Goal: Transaction & Acquisition: Purchase product/service

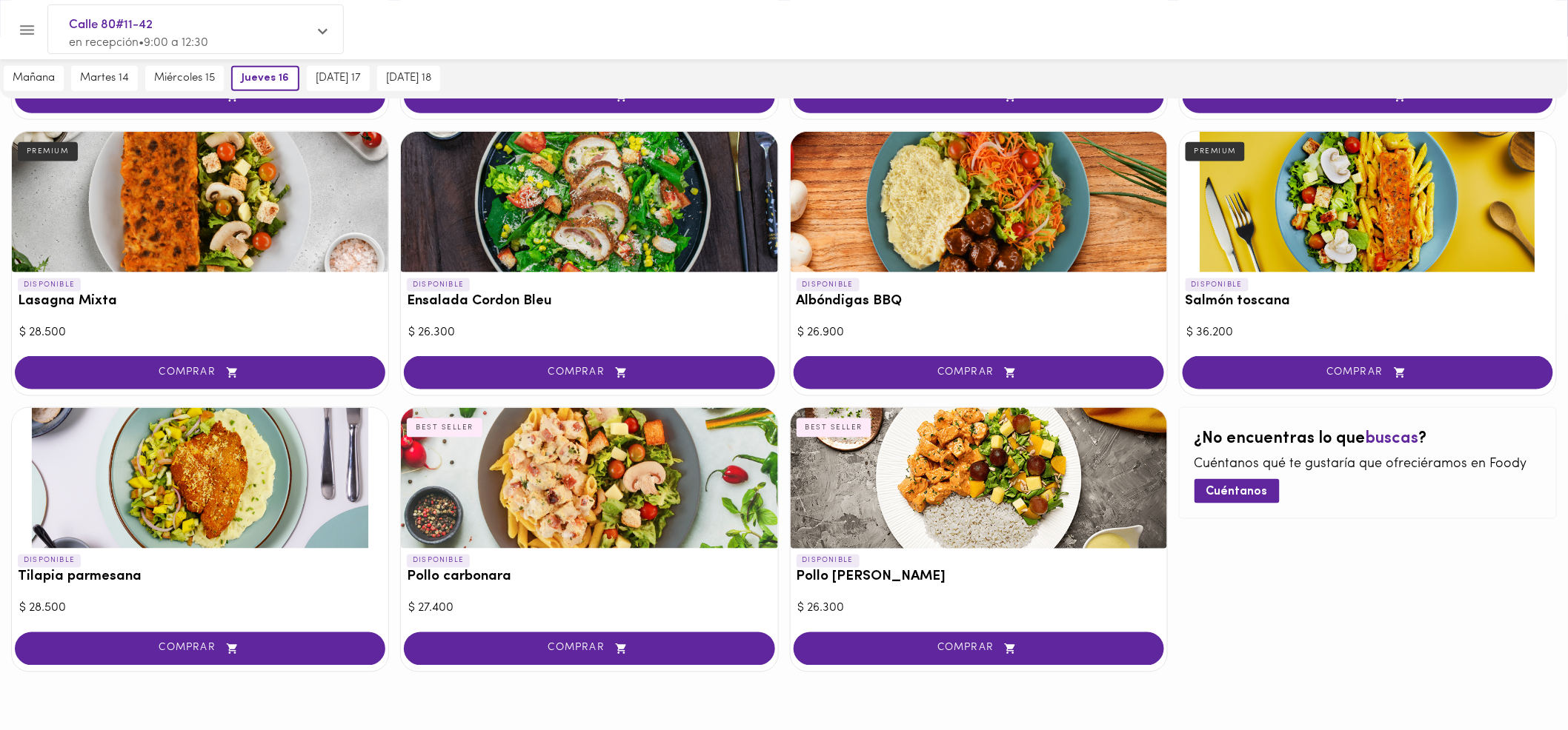
scroll to position [612, 0]
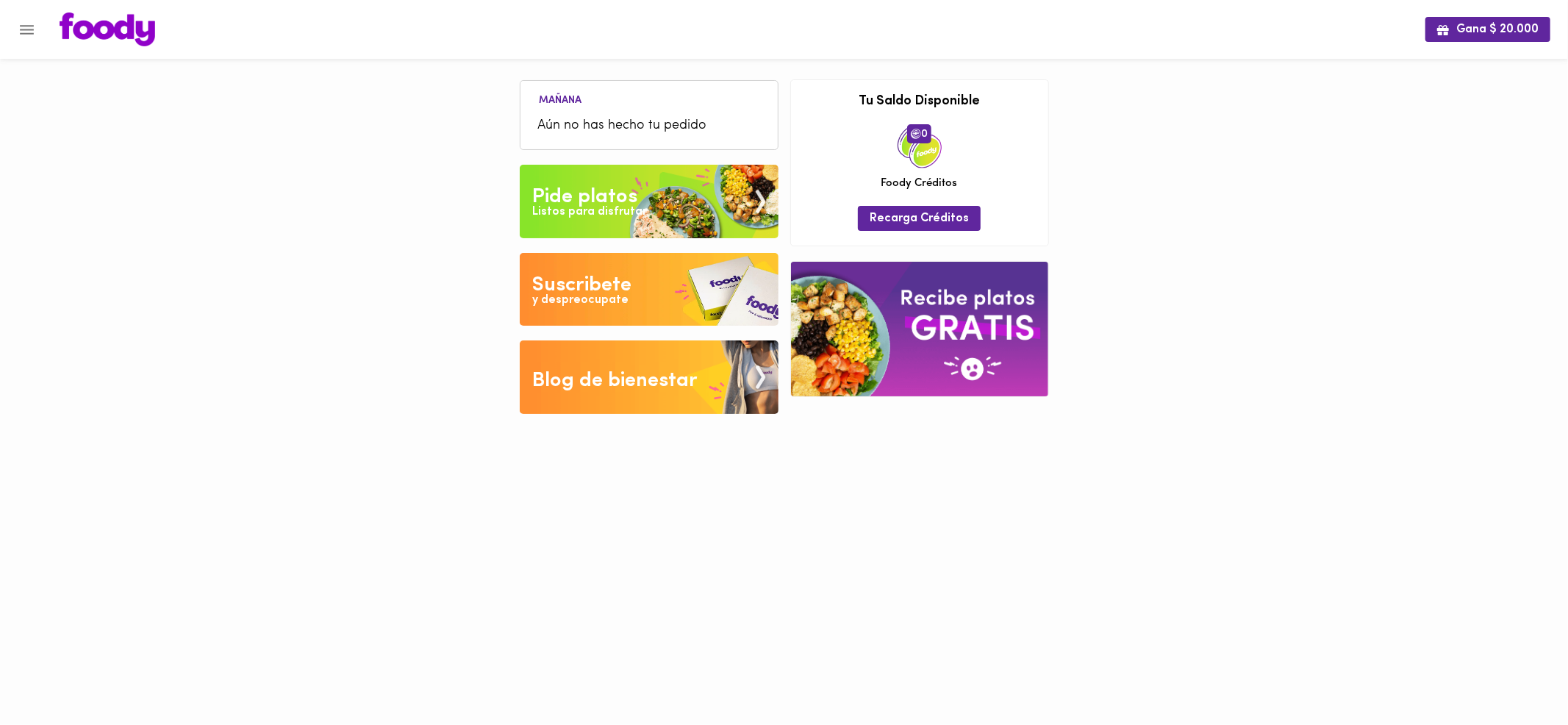
click at [645, 205] on img at bounding box center [649, 201] width 259 height 74
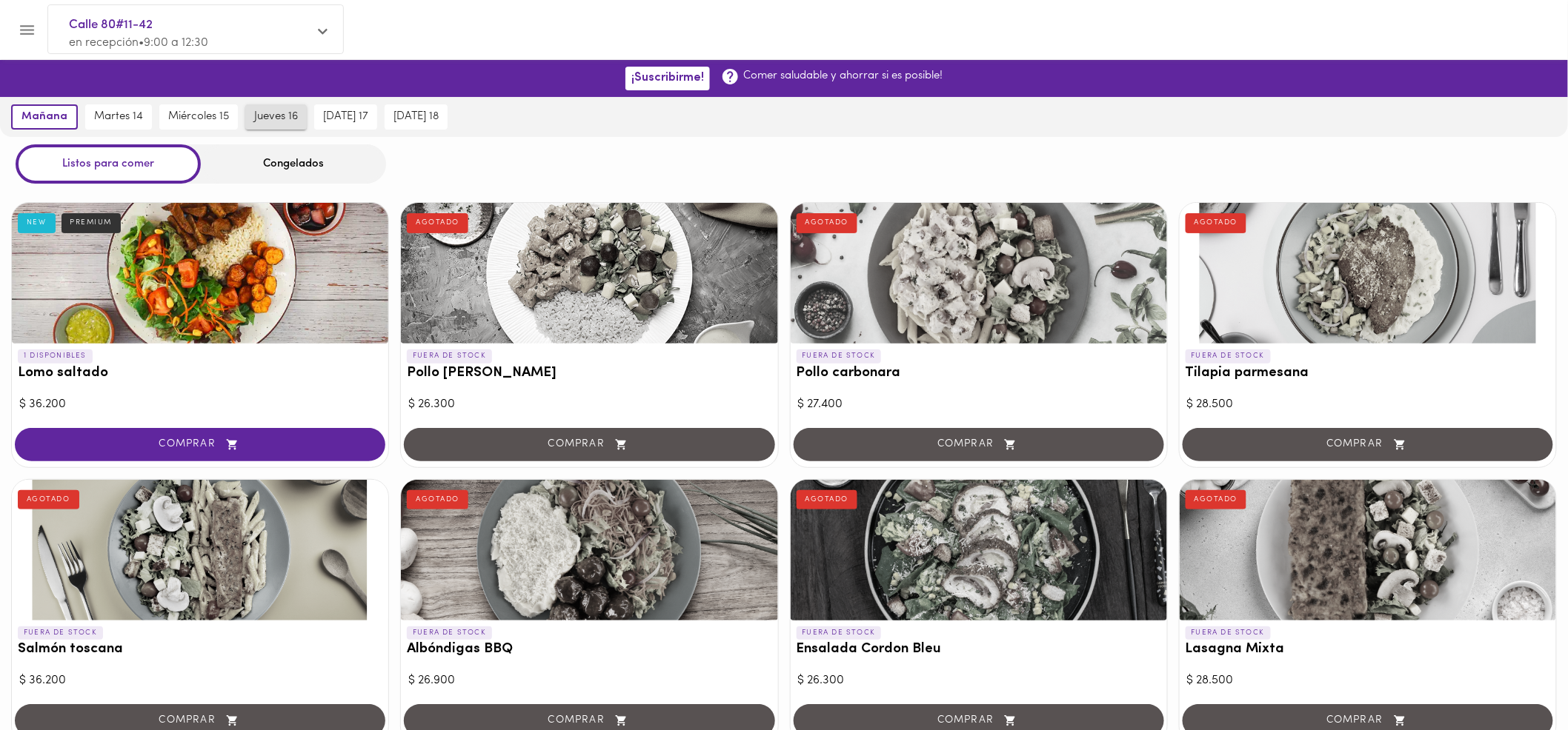
click at [276, 124] on button "jueves 16" at bounding box center [276, 117] width 61 height 25
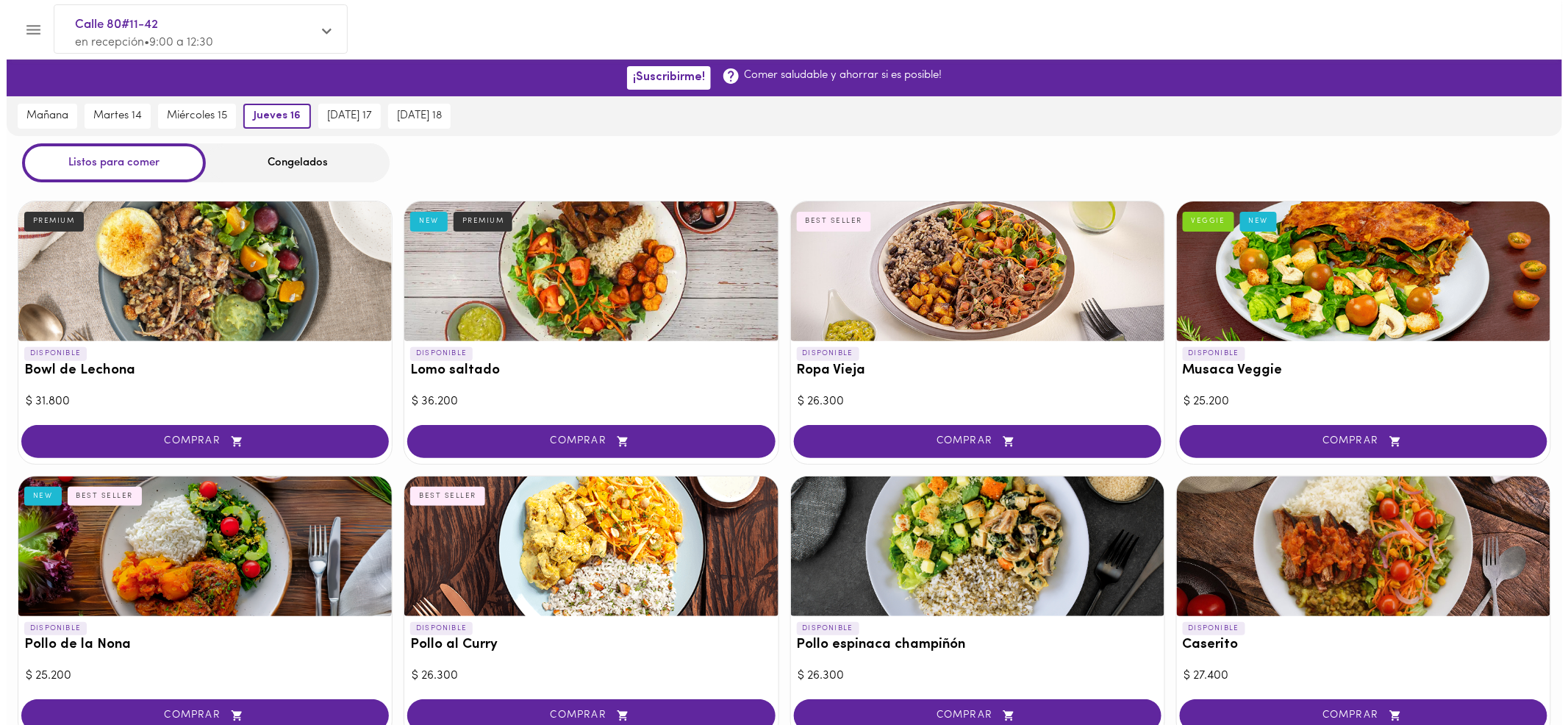
scroll to position [554, 0]
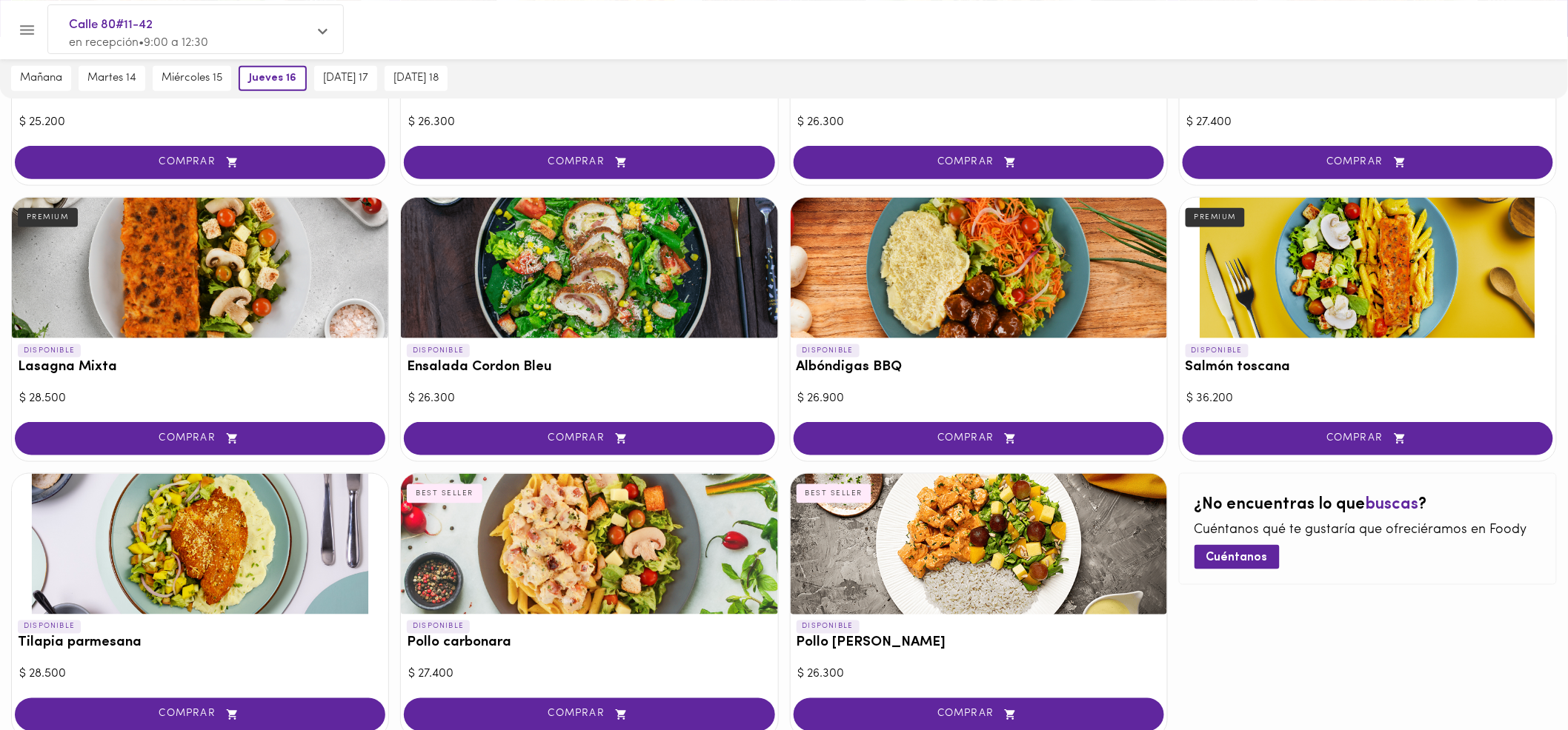
click at [557, 291] on div at bounding box center [589, 268] width 377 height 141
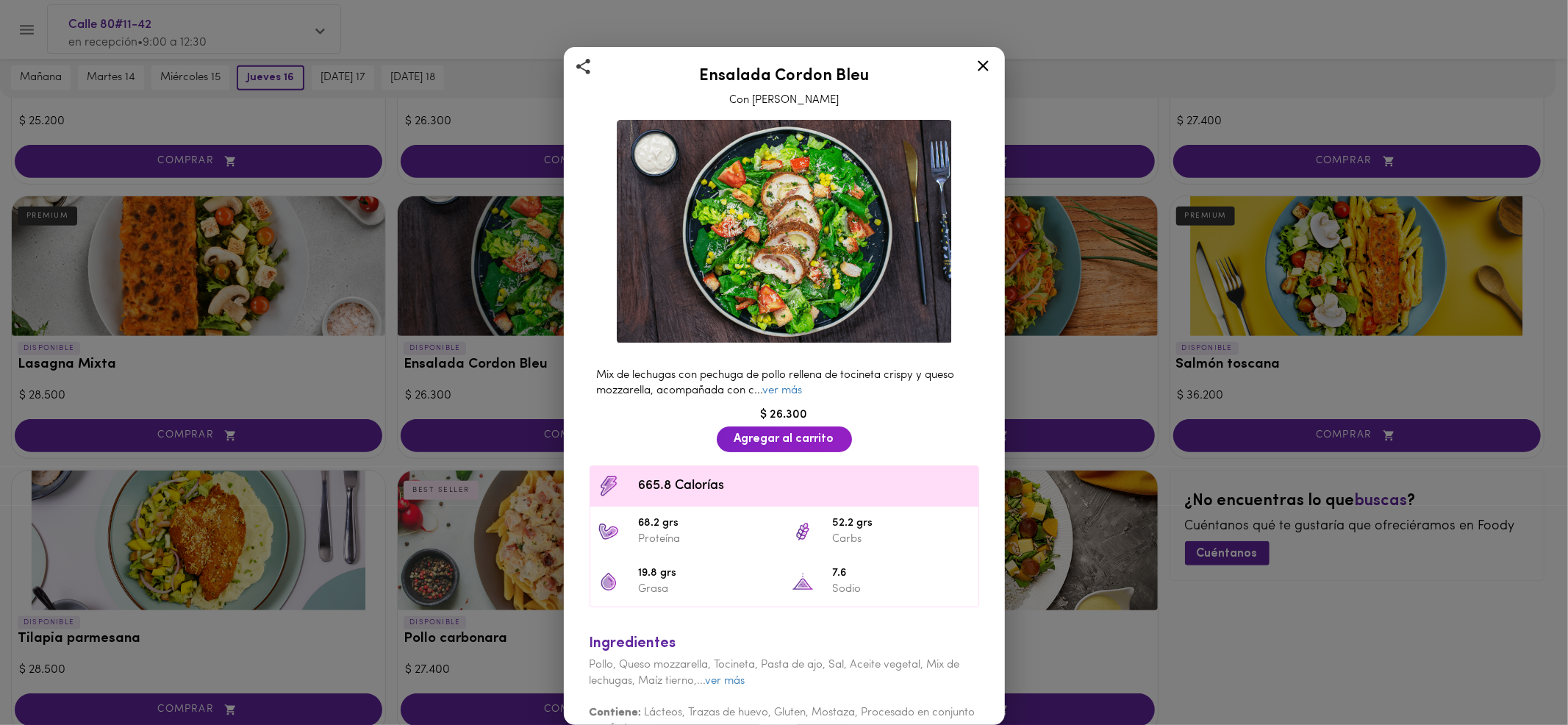
click at [598, 290] on div "Mix de lechugas con pechuga de pollo rellena de tocineta crispy y queso mozzare…" at bounding box center [784, 432] width 416 height 636
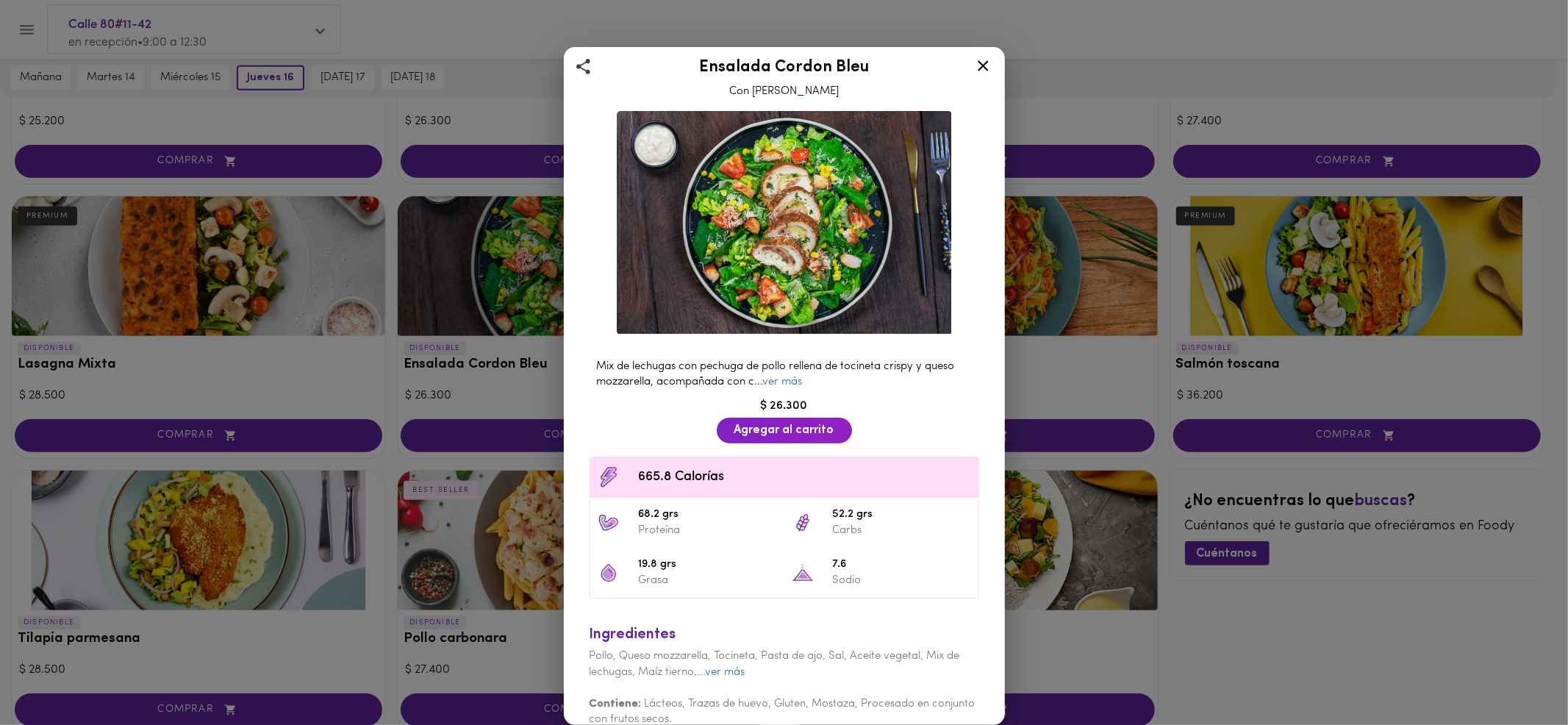
scroll to position [24, 0]
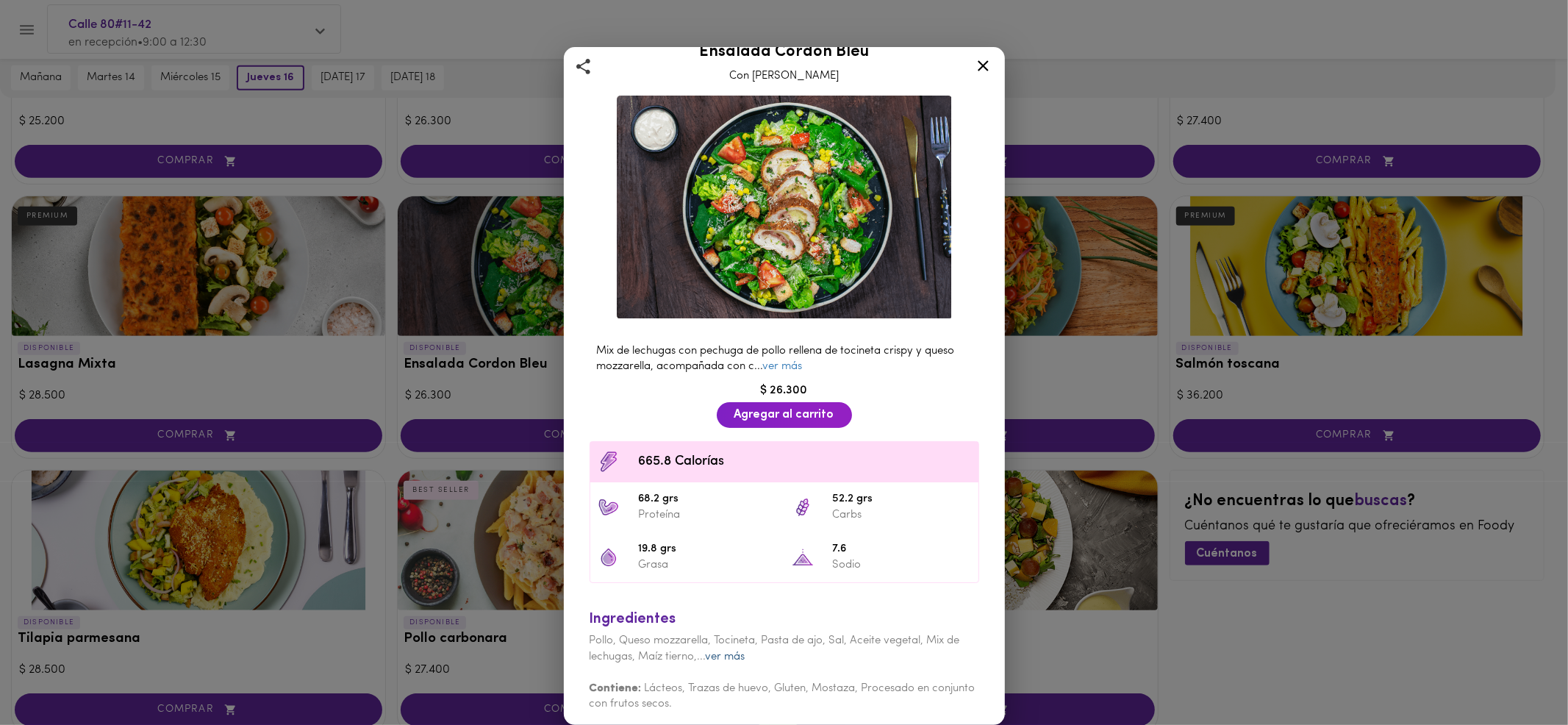
click at [735, 652] on link "ver más" at bounding box center [725, 657] width 40 height 11
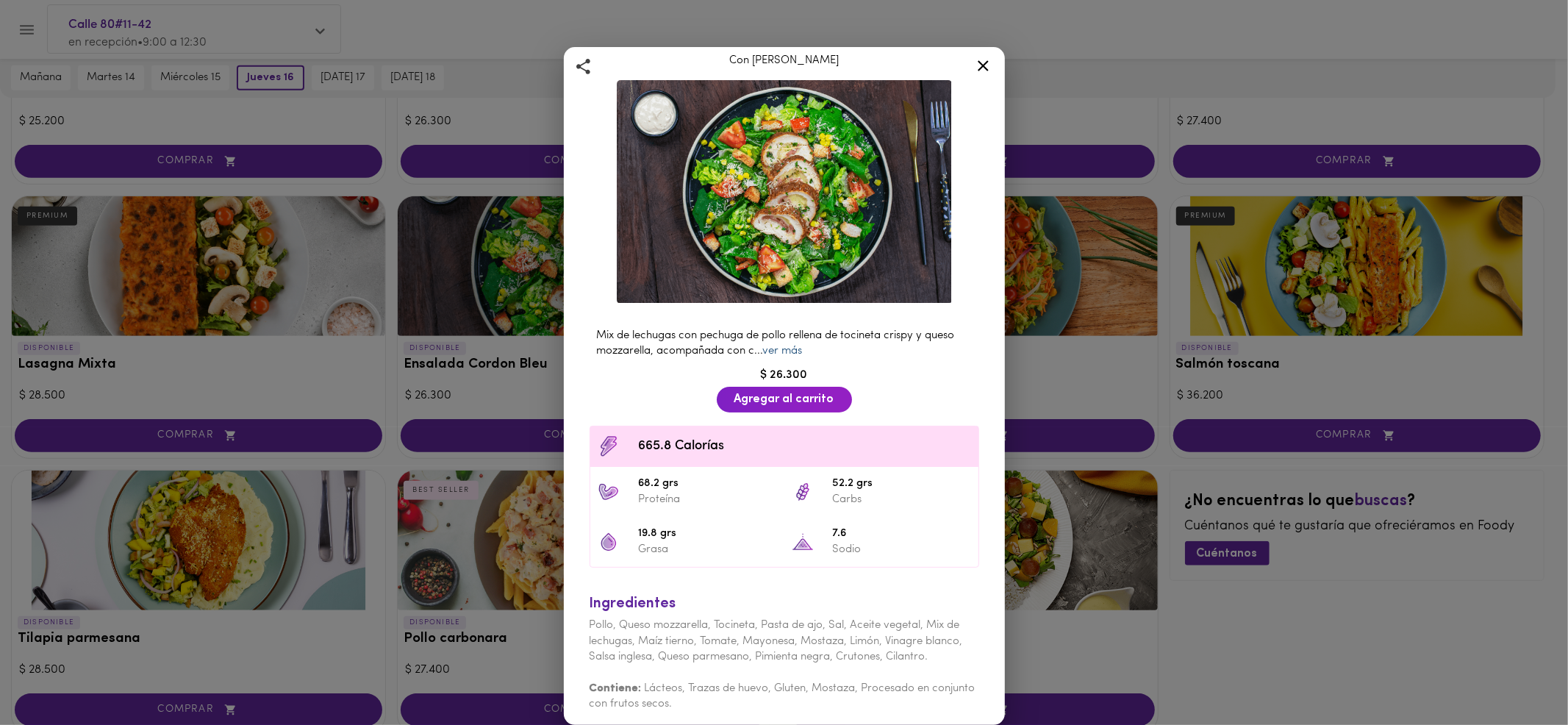
click at [790, 346] on link "ver más" at bounding box center [783, 351] width 40 height 11
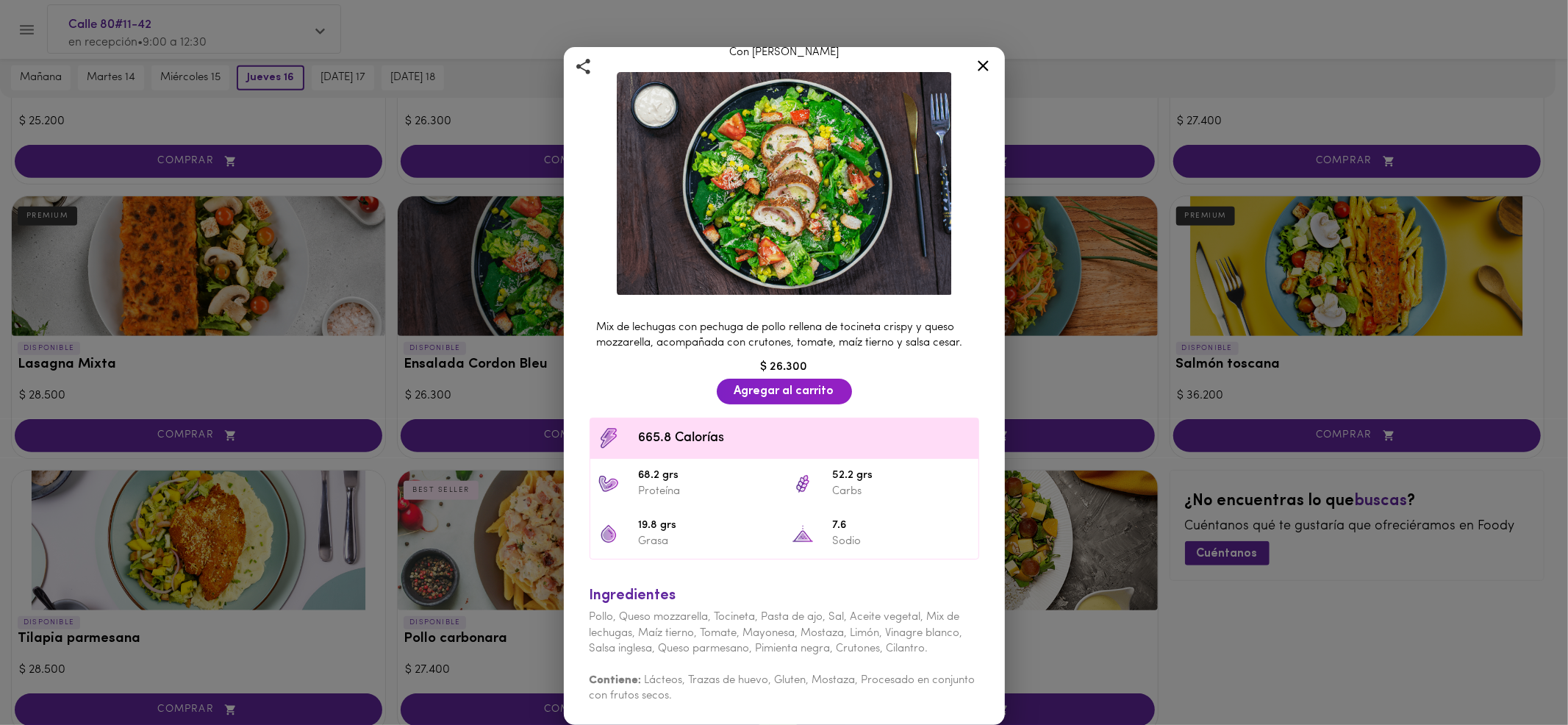
scroll to position [55, 0]
click at [1155, 568] on div "Ensalada Cordon Bleu Con Aderezo Cesar Mix de lechugas con pechuga de pollo rel…" at bounding box center [784, 362] width 1568 height 725
